Goal: Navigation & Orientation: Find specific page/section

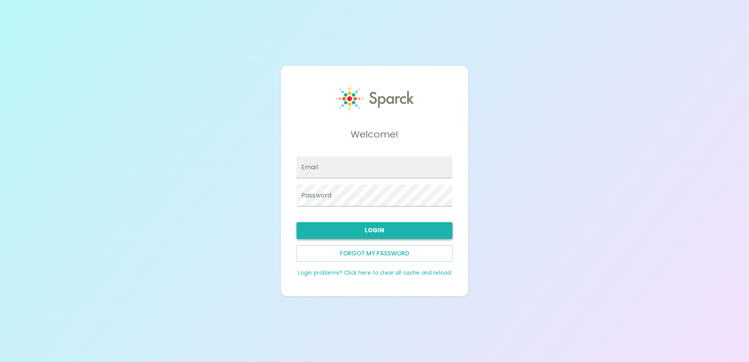
type input "[EMAIL_ADDRESS][DOMAIN_NAME]"
click at [388, 233] on button "Login" at bounding box center [374, 230] width 156 height 16
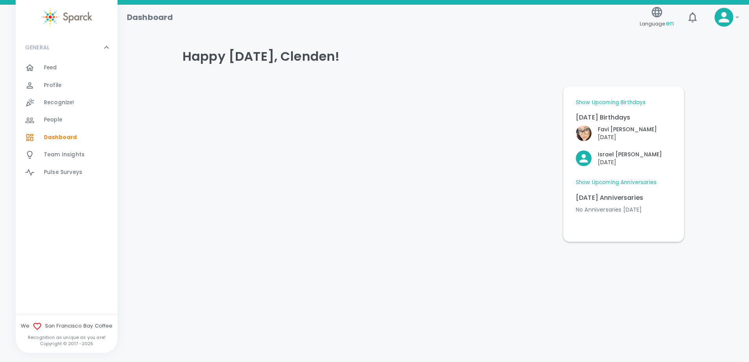
click at [52, 68] on span "Feed" at bounding box center [50, 68] width 13 height 8
